Goal: Task Accomplishment & Management: Manage account settings

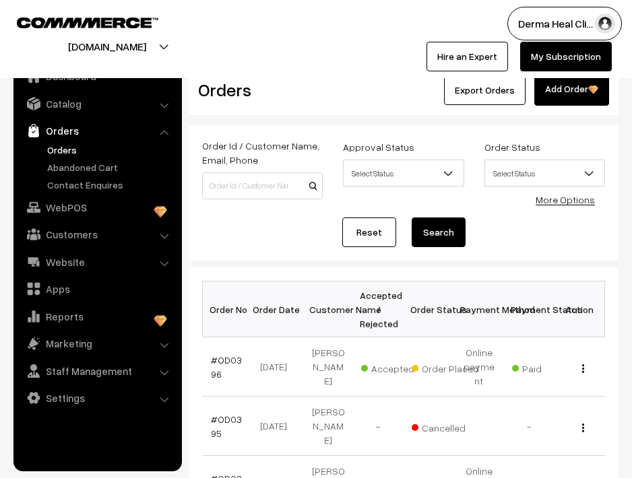
click at [367, 59] on div "Derma Heal Cli… My Profile Refer & Earn Support Sign Out Hire an Expert My Subs…" at bounding box center [477, 39] width 323 height 65
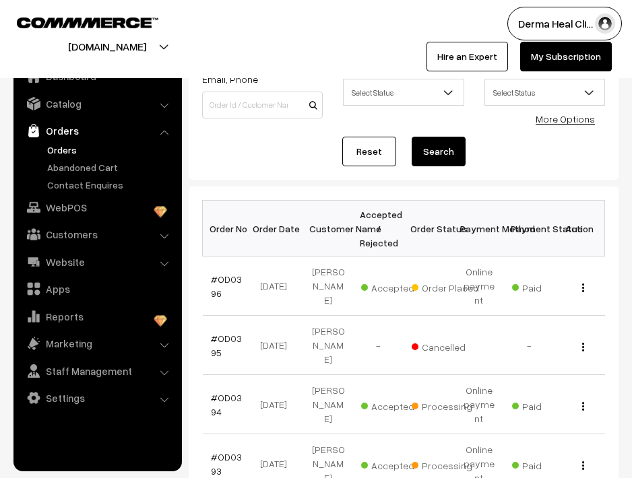
scroll to position [54, 0]
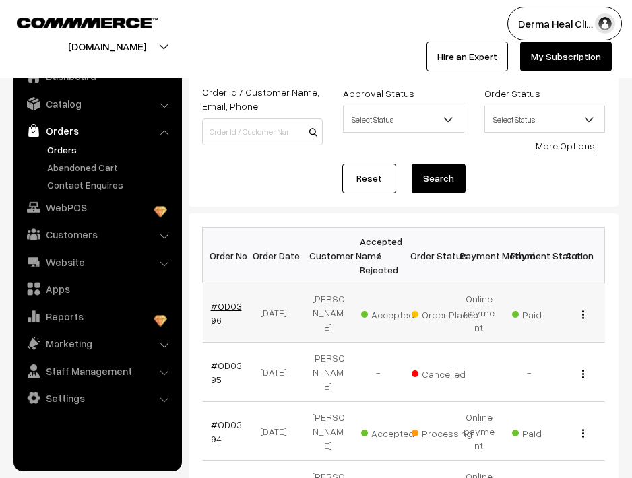
click at [224, 305] on link "#OD0396" at bounding box center [226, 314] width 31 height 26
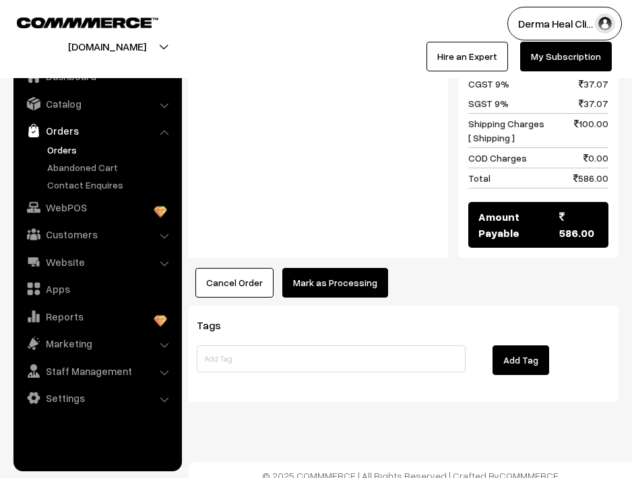
scroll to position [755, 0]
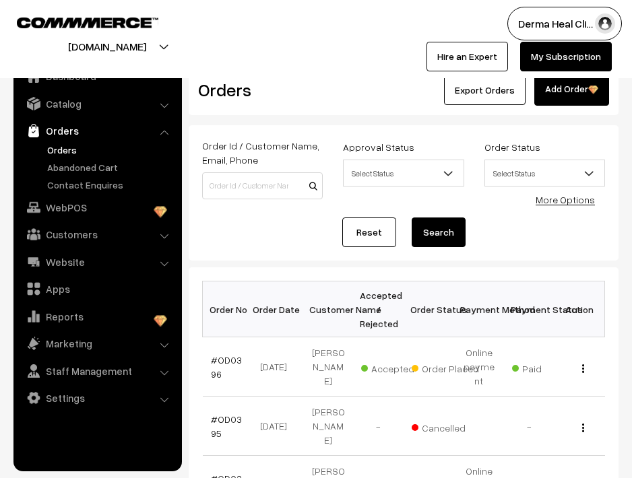
scroll to position [54, 0]
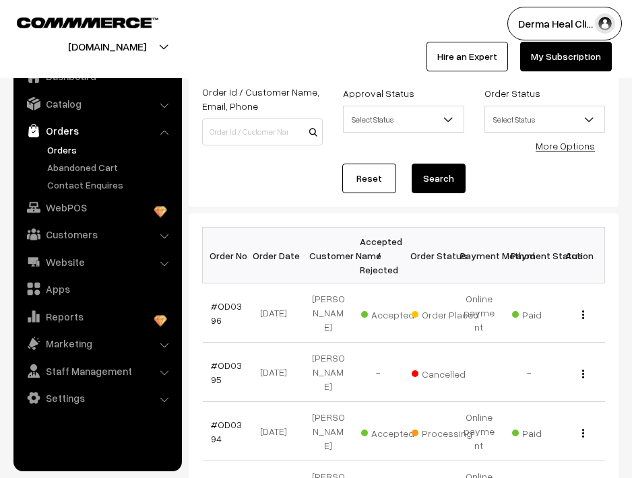
click at [308, 27] on div "dermahealshop.link Go to Website Create New Store" at bounding box center [154, 39] width 323 height 65
click at [288, 36] on div at bounding box center [154, 35] width 303 height 57
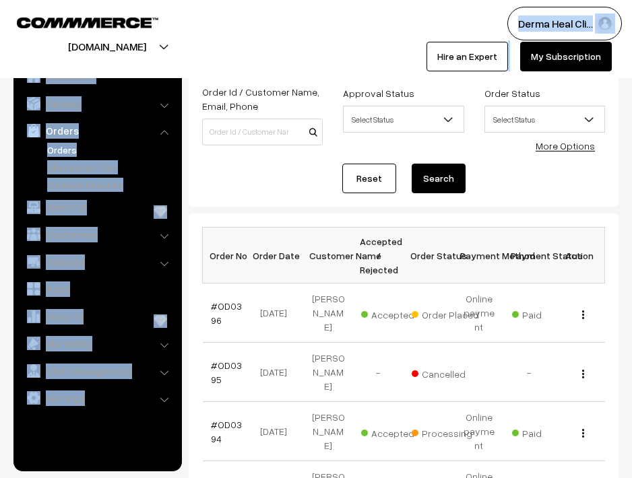
drag, startPoint x: 303, startPoint y: 79, endPoint x: 296, endPoint y: 44, distance: 35.6
click at [297, 54] on div at bounding box center [154, 35] width 303 height 57
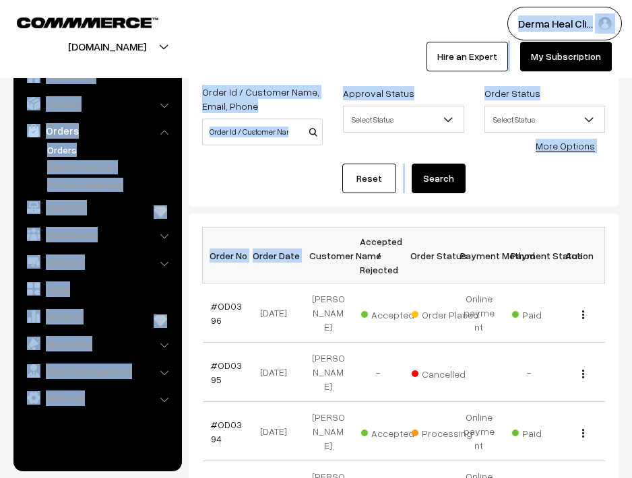
drag, startPoint x: 9, startPoint y: 22, endPoint x: 302, endPoint y: 251, distance: 371.1
click at [265, 62] on div at bounding box center [154, 35] width 303 height 57
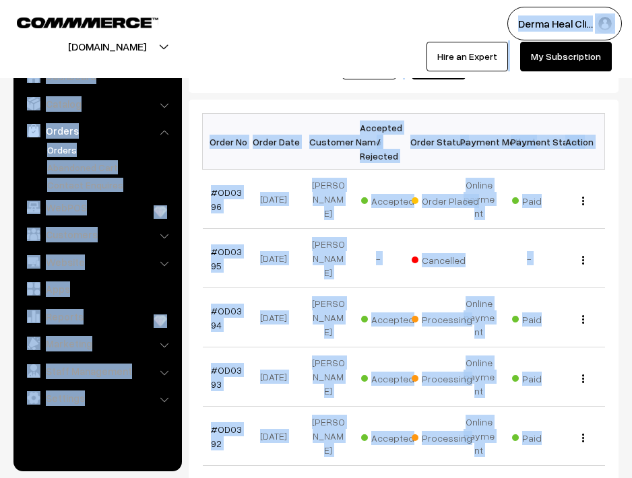
scroll to position [327, 0]
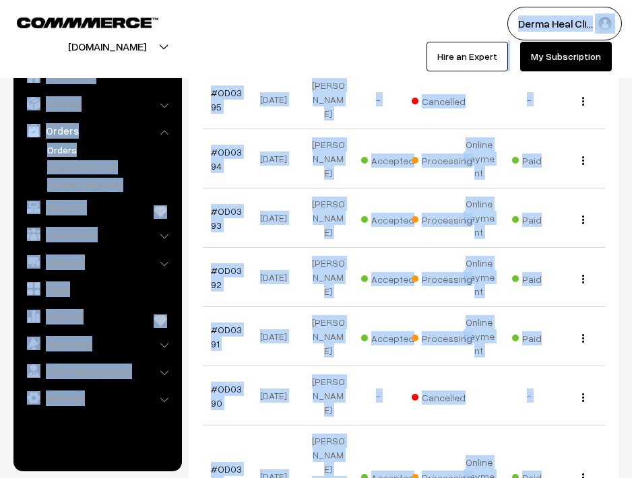
drag, startPoint x: 209, startPoint y: 67, endPoint x: 288, endPoint y: 504, distance: 444.5
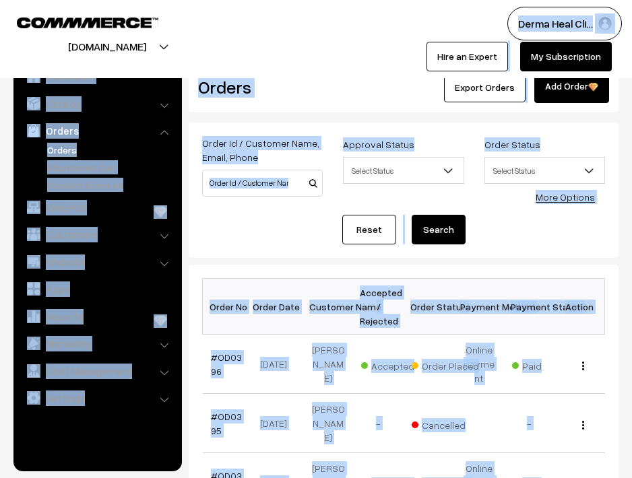
scroll to position [0, 0]
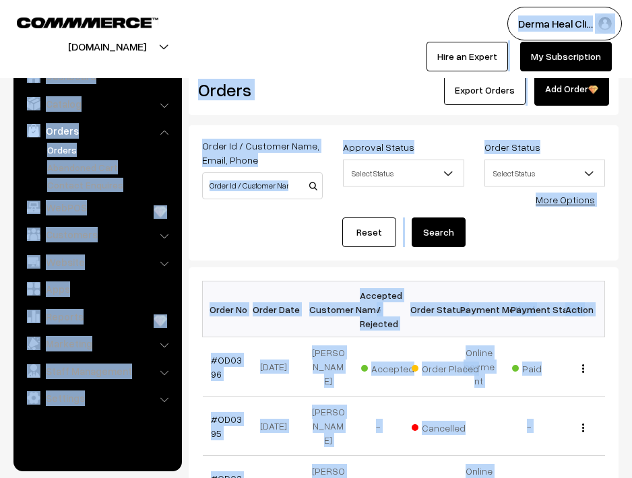
click at [323, 105] on div "Orders" at bounding box center [260, 90] width 144 height 32
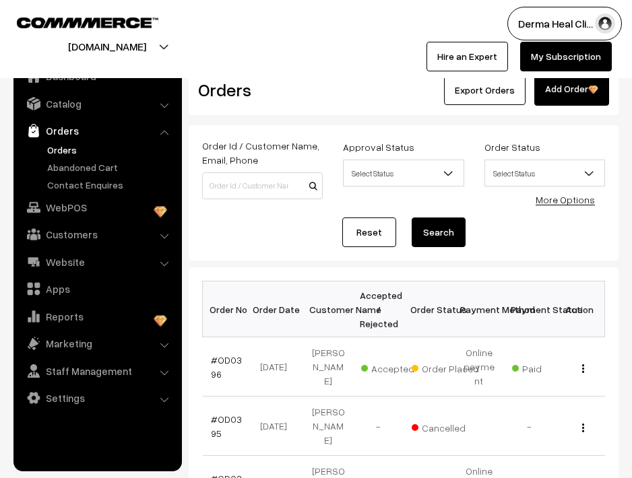
click at [323, 105] on div "Orders" at bounding box center [260, 90] width 144 height 32
drag, startPoint x: 198, startPoint y: 80, endPoint x: 216, endPoint y: 141, distance: 64.0
click at [344, 53] on div "Derma Heal Cli… My Profile Refer & Earn Support Sign Out Hire an Expert My Subs…" at bounding box center [477, 39] width 323 height 65
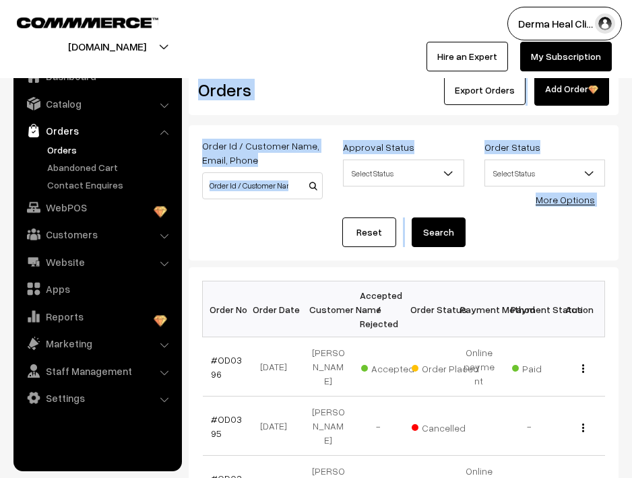
drag, startPoint x: 196, startPoint y: 85, endPoint x: 239, endPoint y: 280, distance: 200.0
click at [294, 241] on div "Reset Search" at bounding box center [403, 233] width 403 height 30
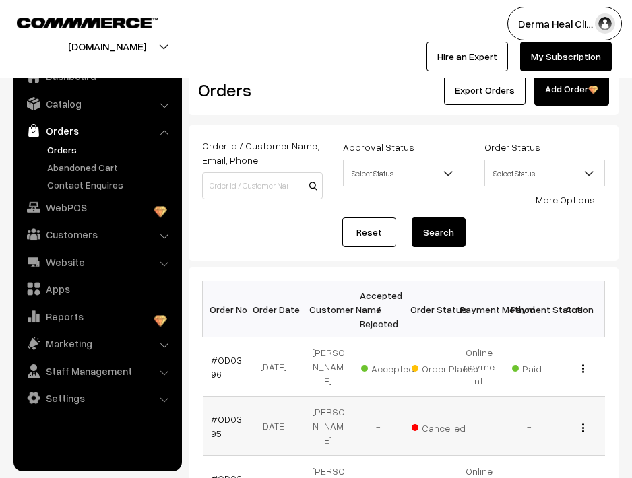
drag, startPoint x: 203, startPoint y: 264, endPoint x: 251, endPoint y: 408, distance: 151.5
click at [249, 225] on div "Reset Search" at bounding box center [403, 233] width 403 height 30
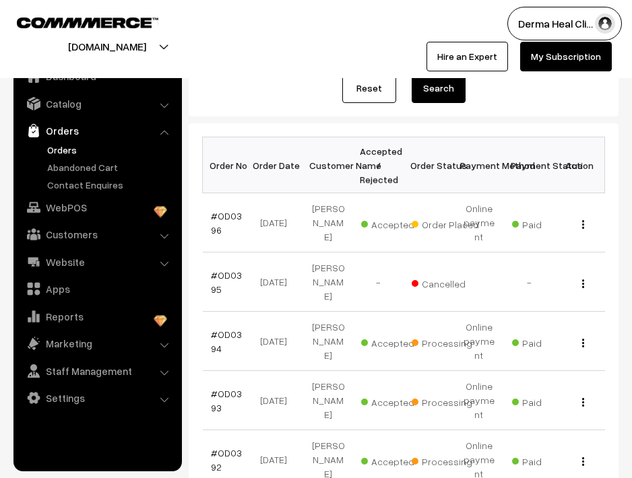
drag, startPoint x: 211, startPoint y: 237, endPoint x: 232, endPoint y: 483, distance: 246.8
click at [232, 334] on html "Thank you for showing interest. Our team will call you shortly. Close dermaheal…" at bounding box center [316, 95] width 632 height 478
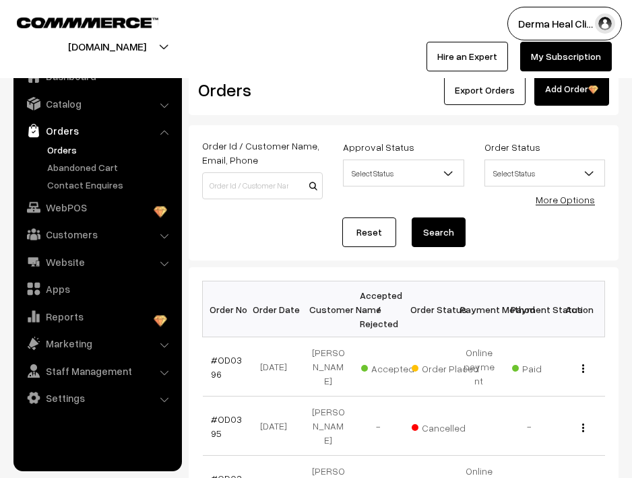
click at [230, 237] on div "Reset Search" at bounding box center [403, 233] width 403 height 30
drag, startPoint x: 199, startPoint y: 59, endPoint x: 305, endPoint y: 241, distance: 210.1
click at [302, 242] on div "Reset Search" at bounding box center [403, 233] width 403 height 30
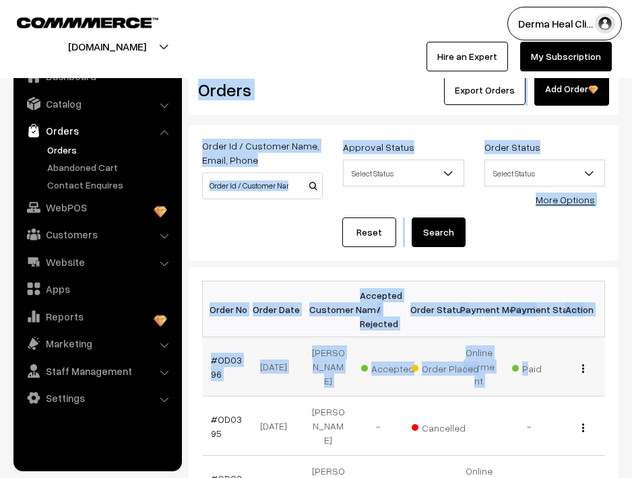
drag, startPoint x: 196, startPoint y: 80, endPoint x: 527, endPoint y: 366, distance: 437.6
click at [501, 227] on div "Reset Search" at bounding box center [403, 233] width 403 height 30
